Goal: Task Accomplishment & Management: Complete application form

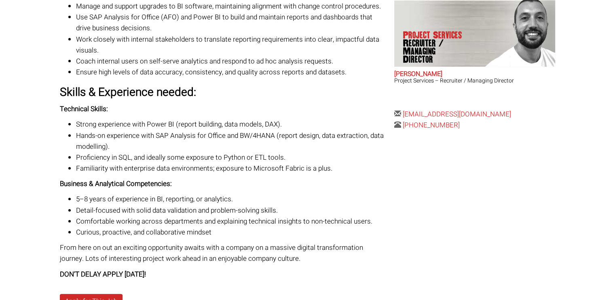
scroll to position [322, 0]
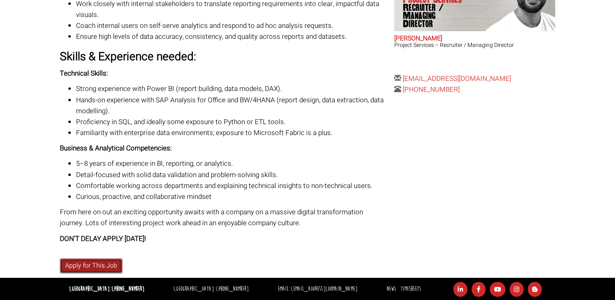
click at [107, 262] on link "Apply for This Job" at bounding box center [91, 265] width 63 height 15
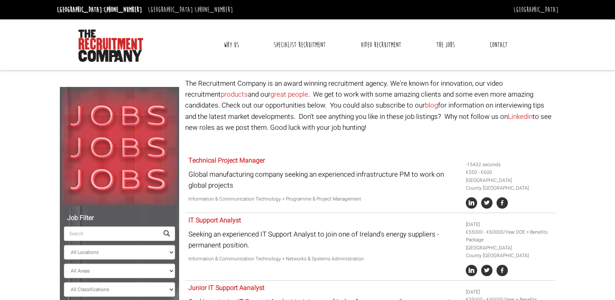
select select "[GEOGRAPHIC_DATA]"
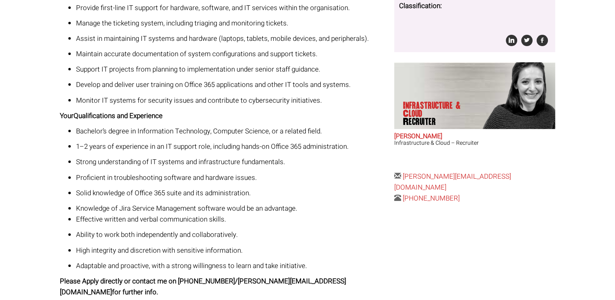
scroll to position [252, 0]
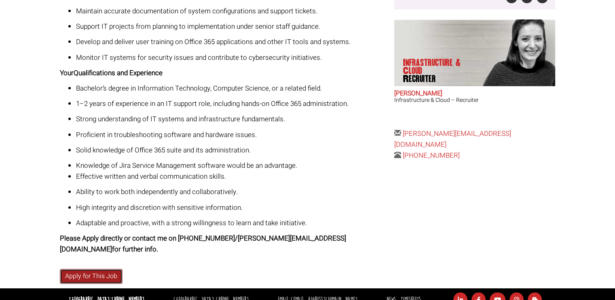
click at [95, 269] on link "Apply for This Job" at bounding box center [91, 276] width 63 height 15
